Goal: Task Accomplishment & Management: Manage account settings

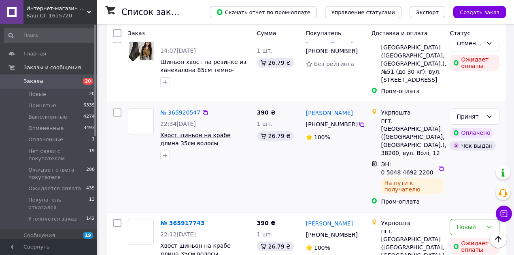
scroll to position [594, 0]
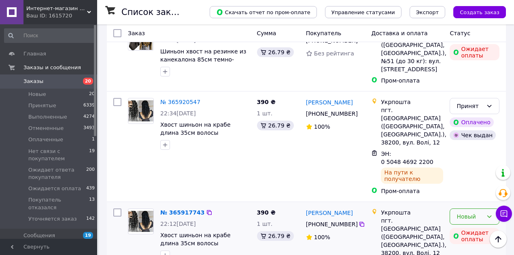
click at [459, 212] on div "Новый" at bounding box center [470, 216] width 26 height 9
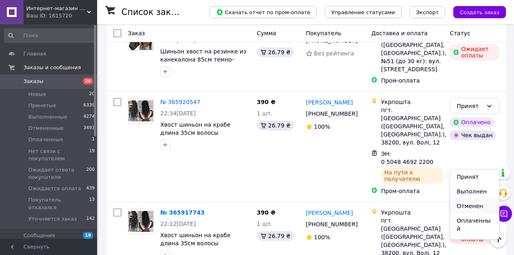
click at [468, 207] on li "Отменен" at bounding box center [474, 206] width 49 height 15
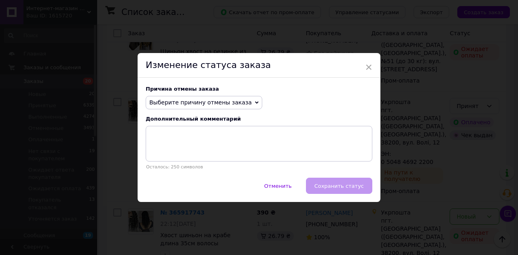
click at [218, 101] on span "Выберите причину отмены заказа" at bounding box center [200, 102] width 102 height 6
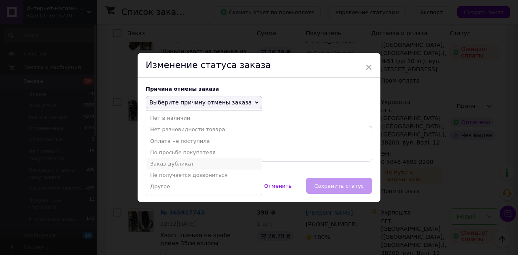
click at [173, 166] on li "Заказ-дубликат" at bounding box center [204, 163] width 116 height 11
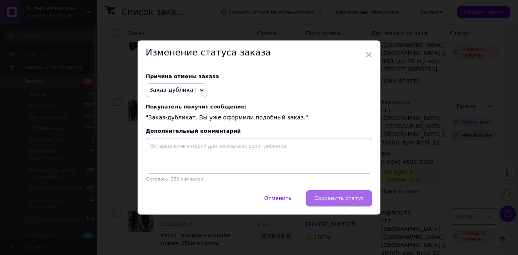
click at [343, 200] on span "Сохранить статус" at bounding box center [339, 198] width 49 height 6
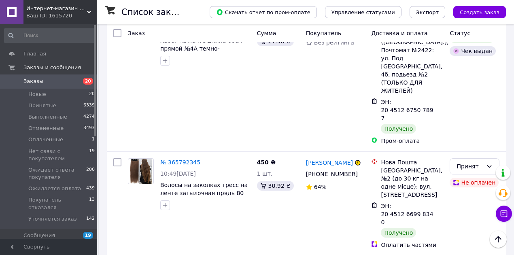
scroll to position [864, 0]
